Goal: Task Accomplishment & Management: Manage account settings

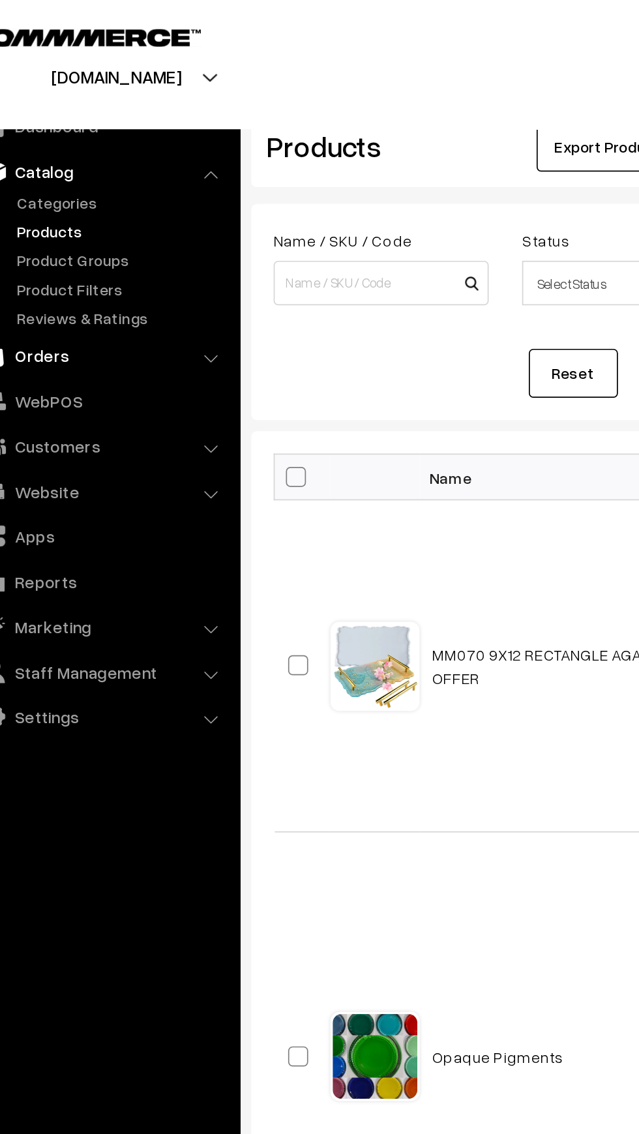
click at [46, 215] on link "Orders" at bounding box center [93, 207] width 155 height 23
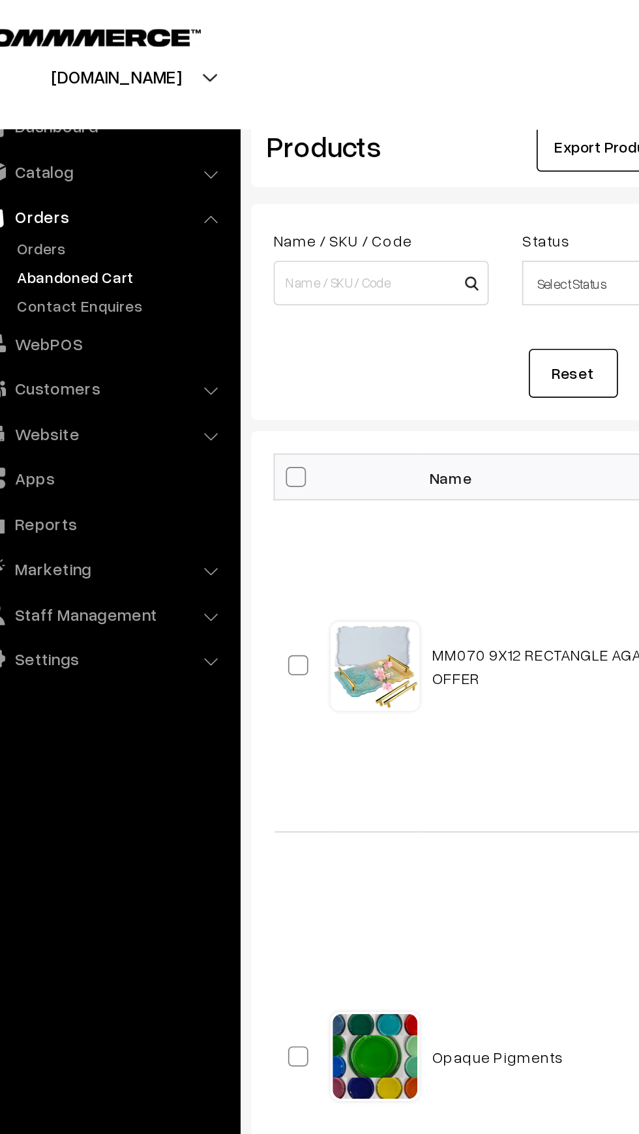
click at [53, 166] on link "Abandoned Cart" at bounding box center [106, 162] width 129 height 14
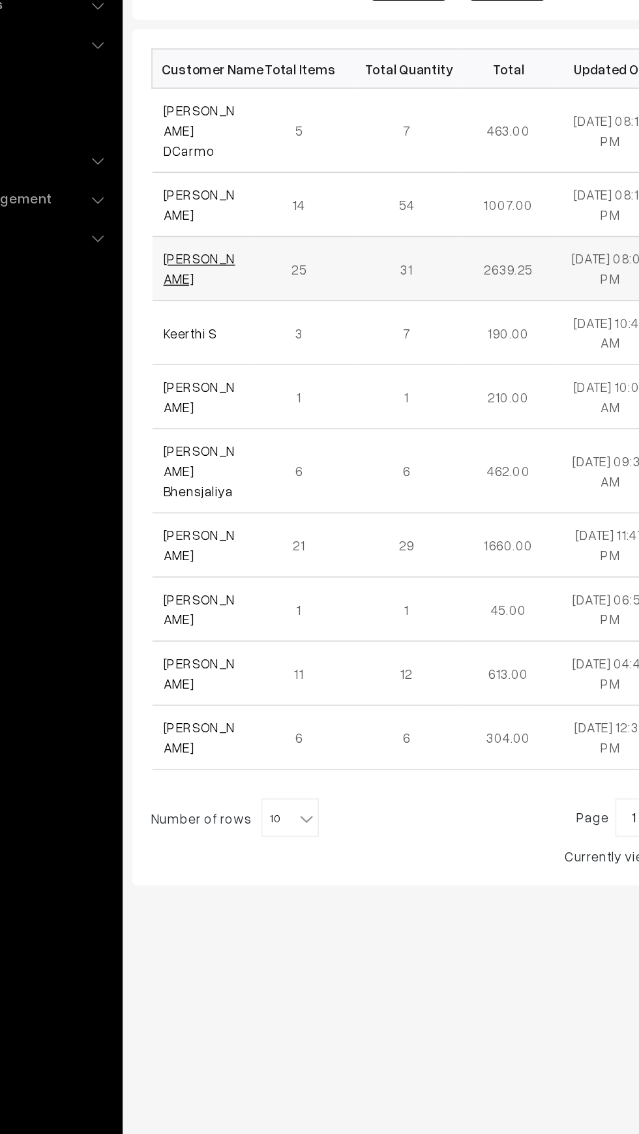
click at [213, 395] on link "Angel Jain" at bounding box center [228, 407] width 49 height 25
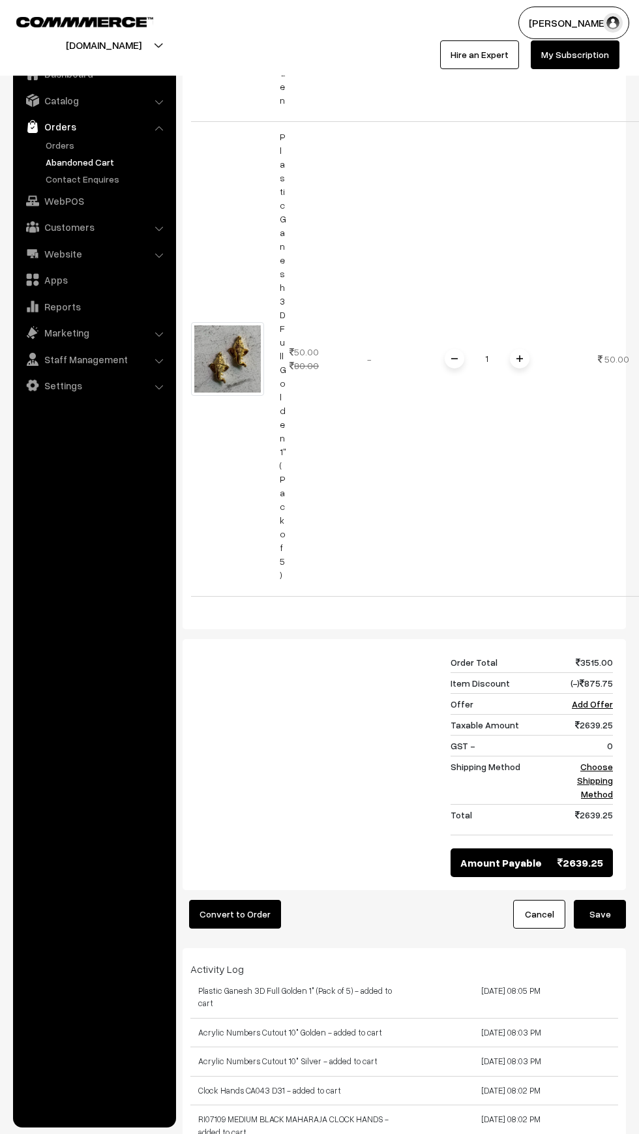
scroll to position [8158, 0]
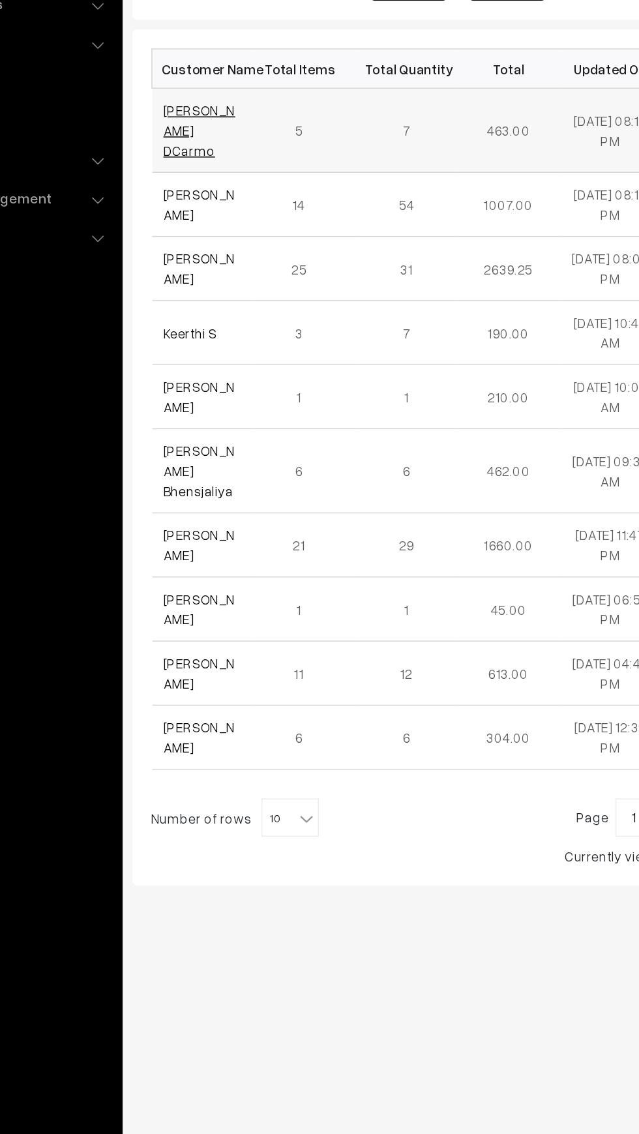
click at [209, 302] on link "Raymond DCarmo" at bounding box center [228, 313] width 49 height 38
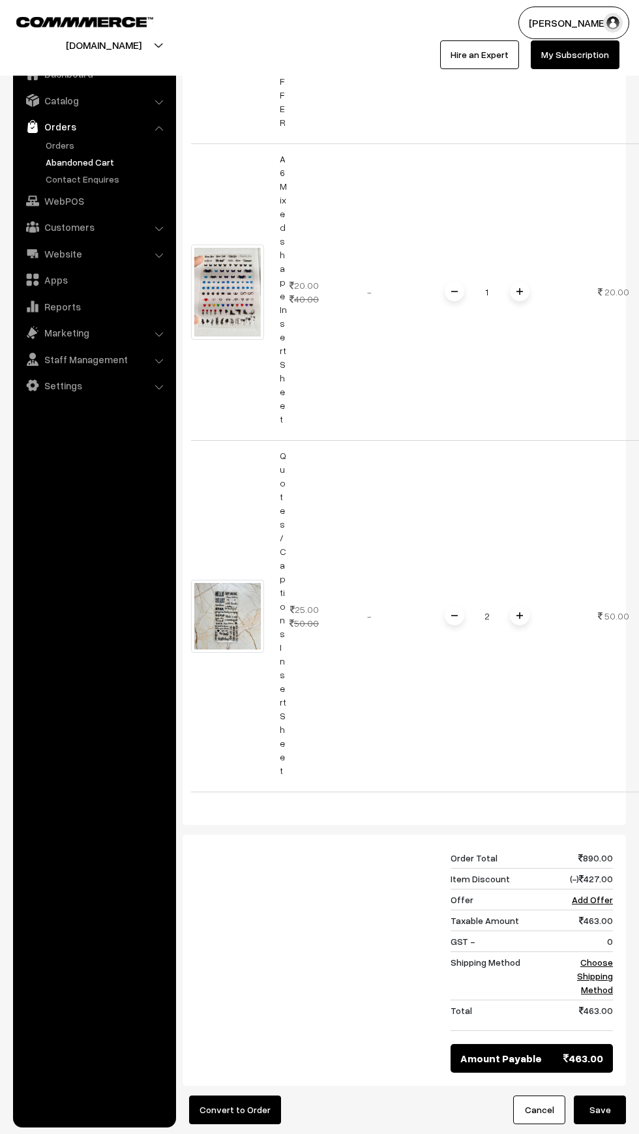
scroll to position [1415, 0]
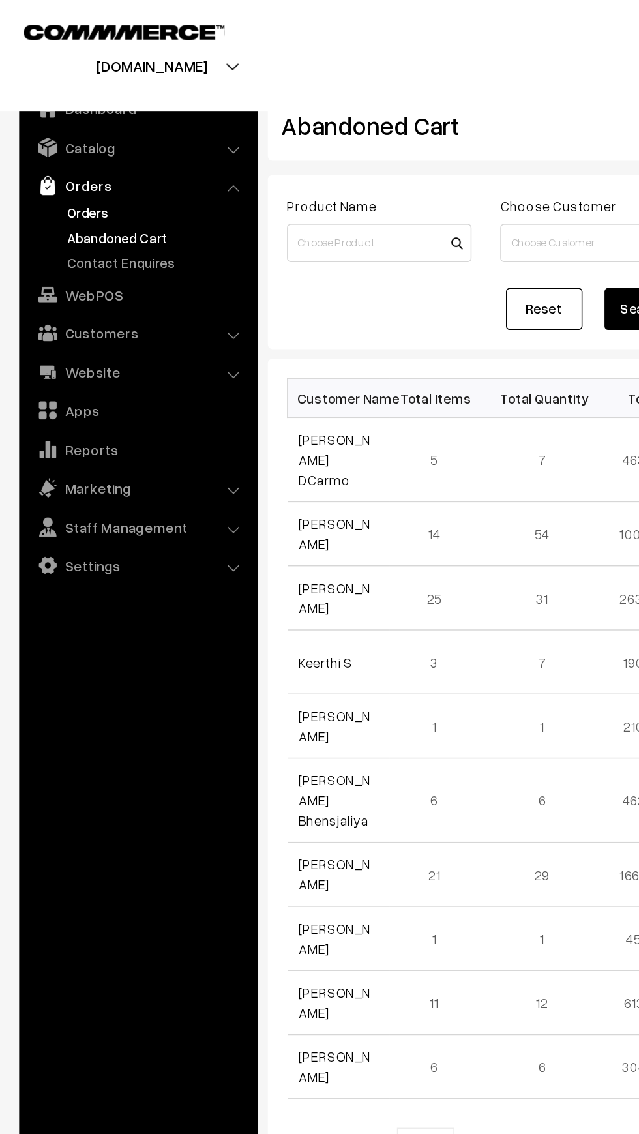
click at [52, 149] on link "Orders" at bounding box center [106, 145] width 129 height 14
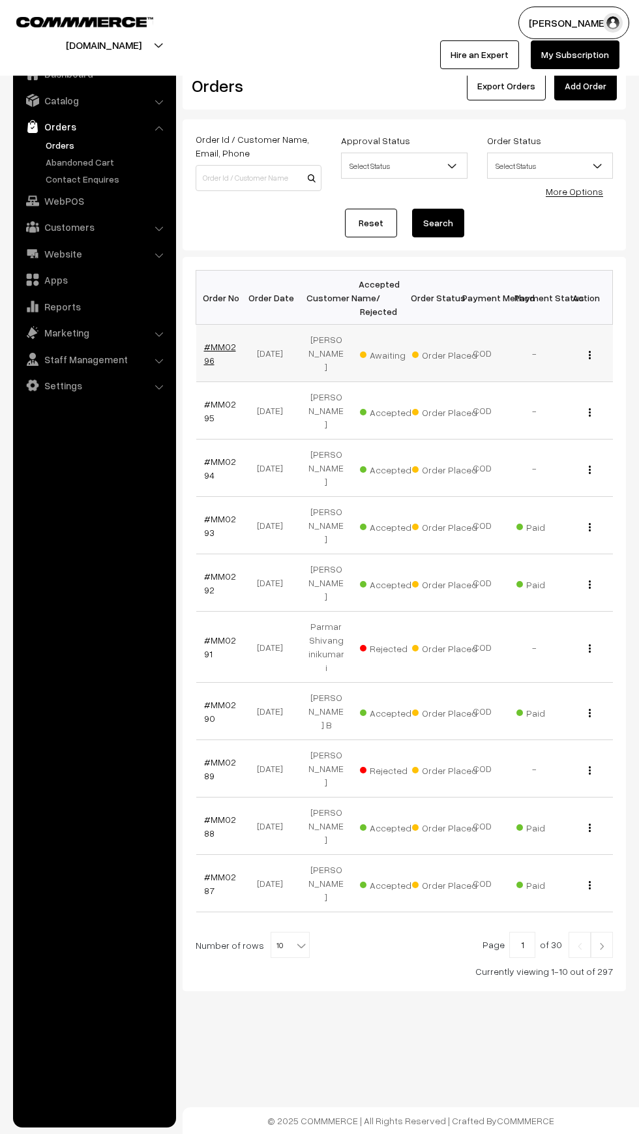
click at [218, 341] on link "#MM0296" at bounding box center [220, 353] width 32 height 25
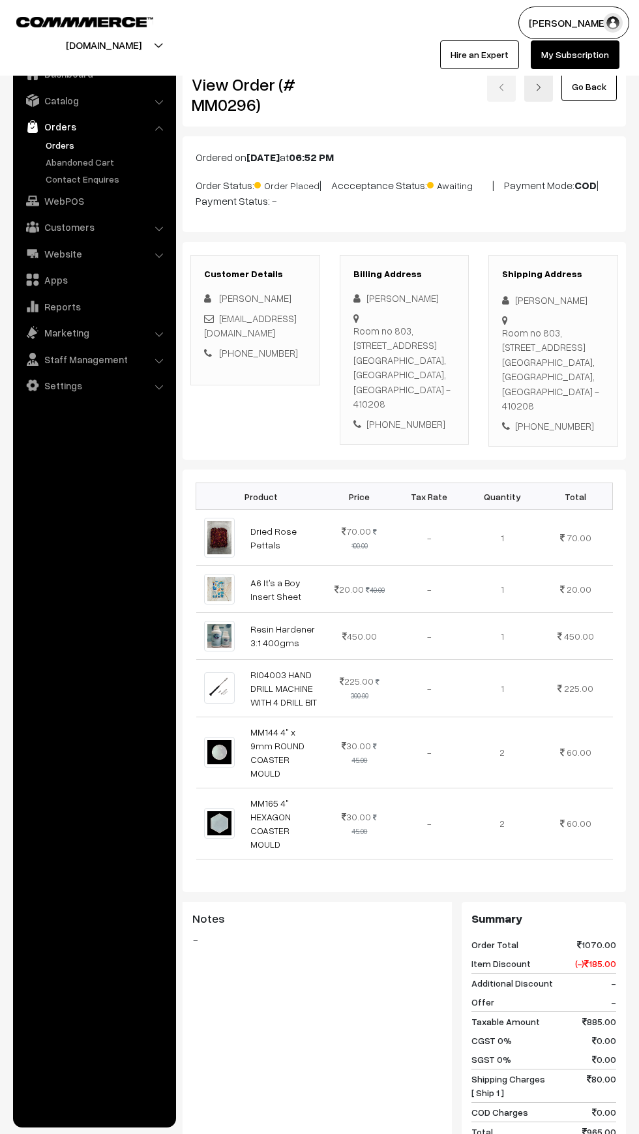
scroll to position [255, 0]
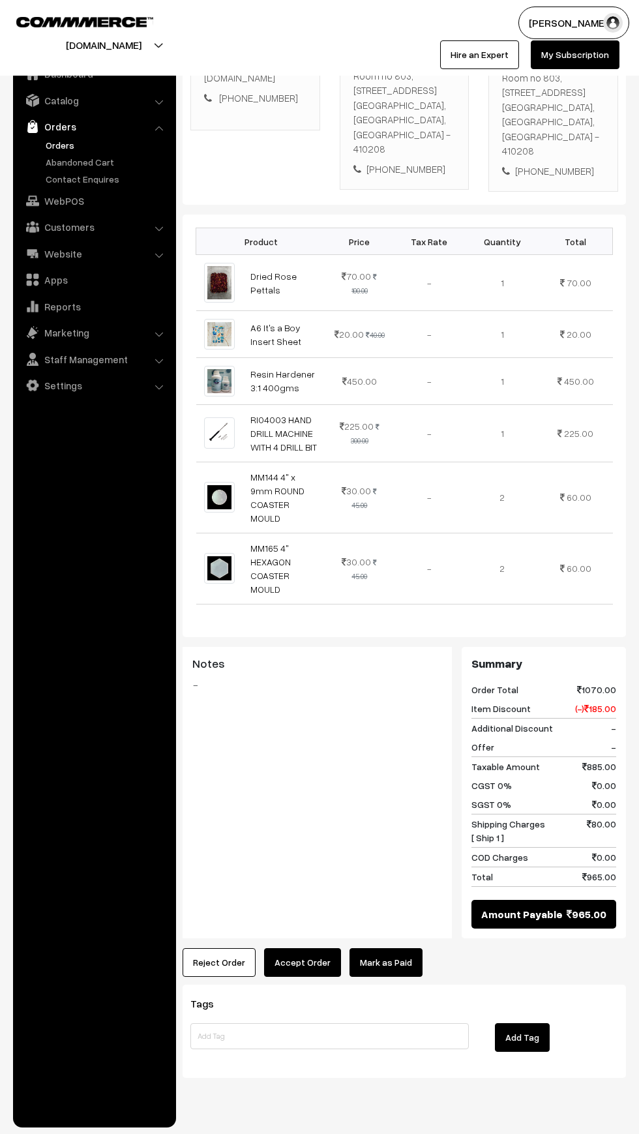
click at [309, 948] on button "Accept Order" at bounding box center [302, 962] width 77 height 29
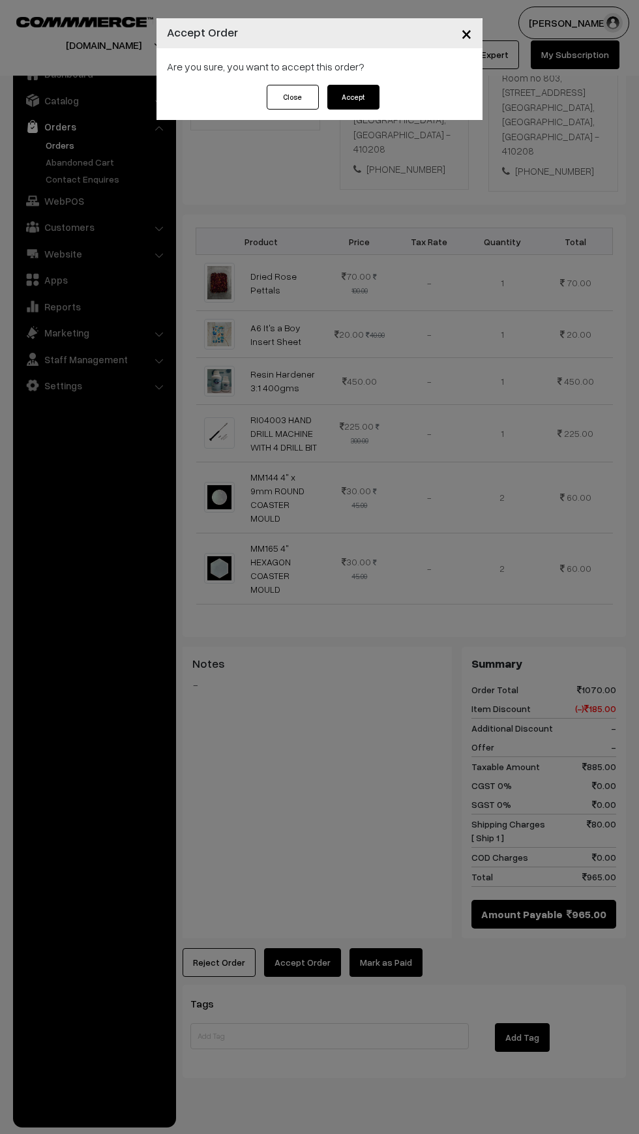
click at [355, 98] on button "Accept" at bounding box center [353, 97] width 52 height 25
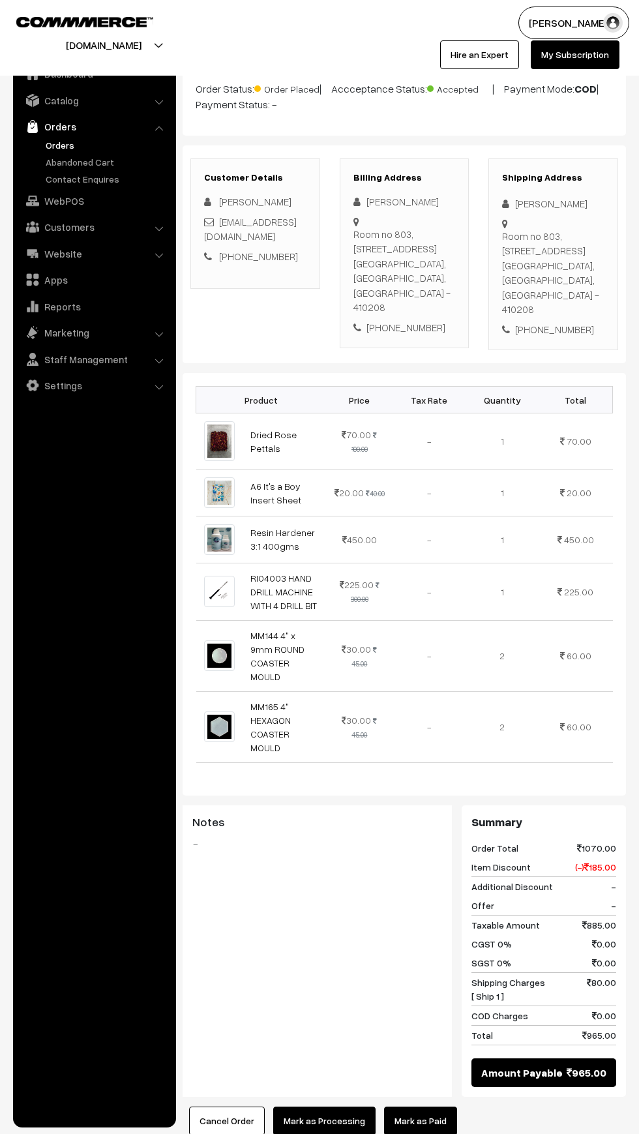
scroll to position [398, 0]
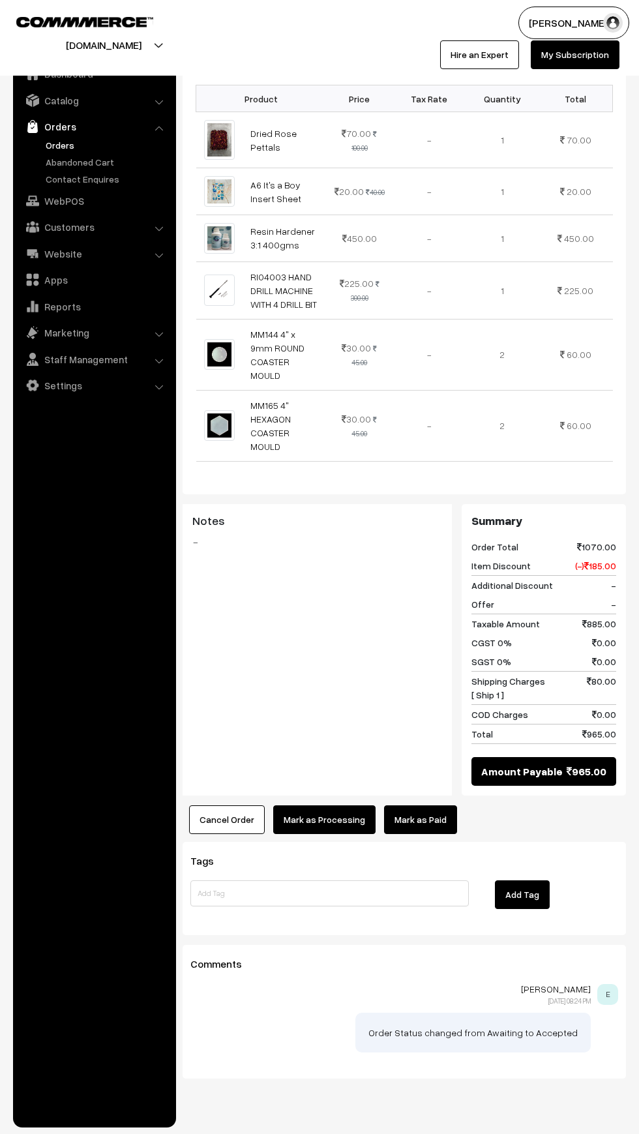
click at [424, 805] on link "Mark as Paid" at bounding box center [420, 819] width 73 height 29
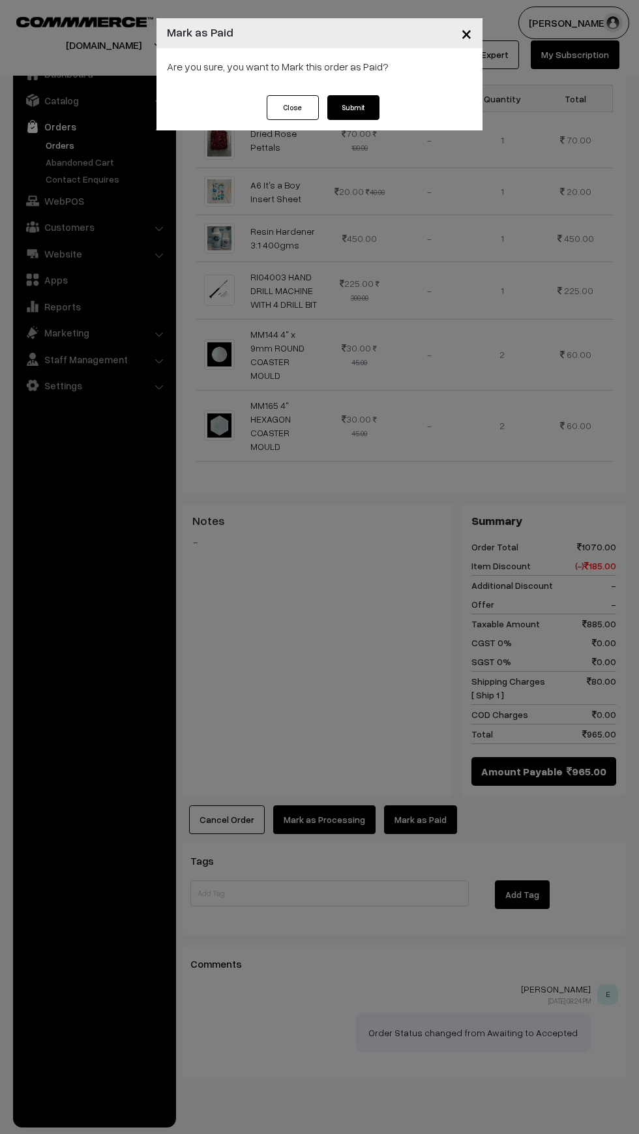
click at [352, 108] on button "Submit" at bounding box center [353, 107] width 52 height 25
